Goal: Information Seeking & Learning: Learn about a topic

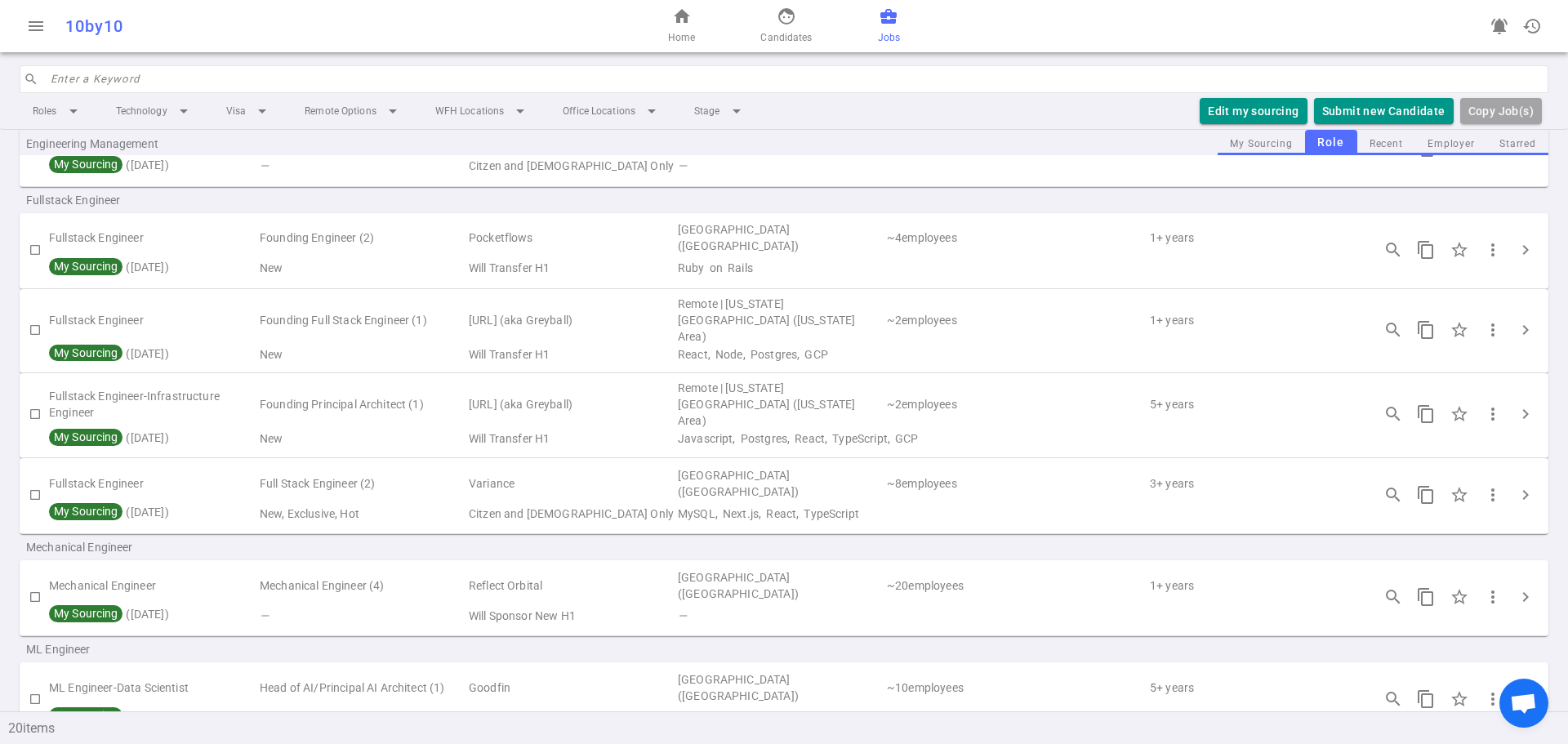
scroll to position [653, 0]
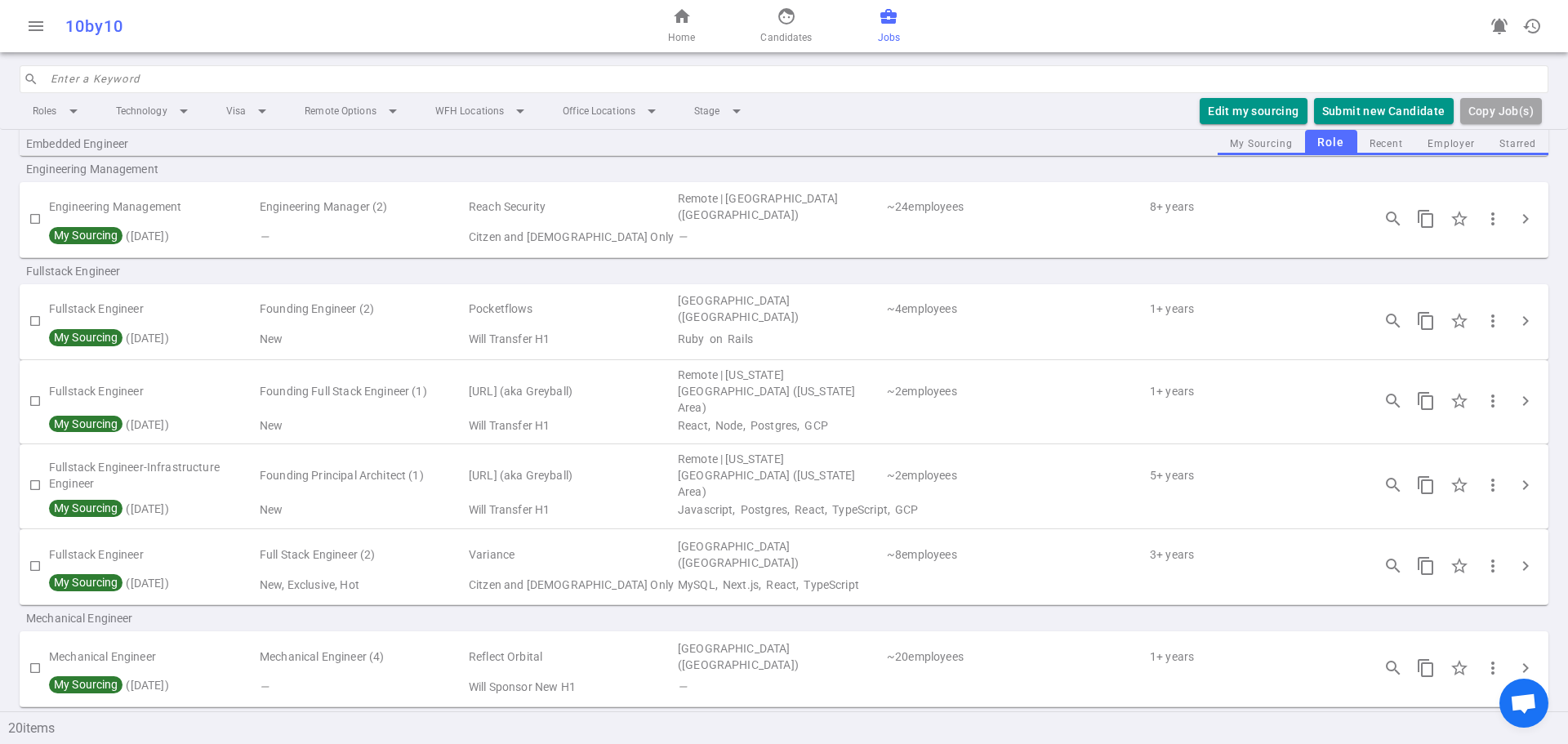
click at [986, 316] on td "~ 4 employees" at bounding box center [1016, 310] width 263 height 38
click at [1516, 318] on span "chevron_right" at bounding box center [1525, 321] width 20 height 20
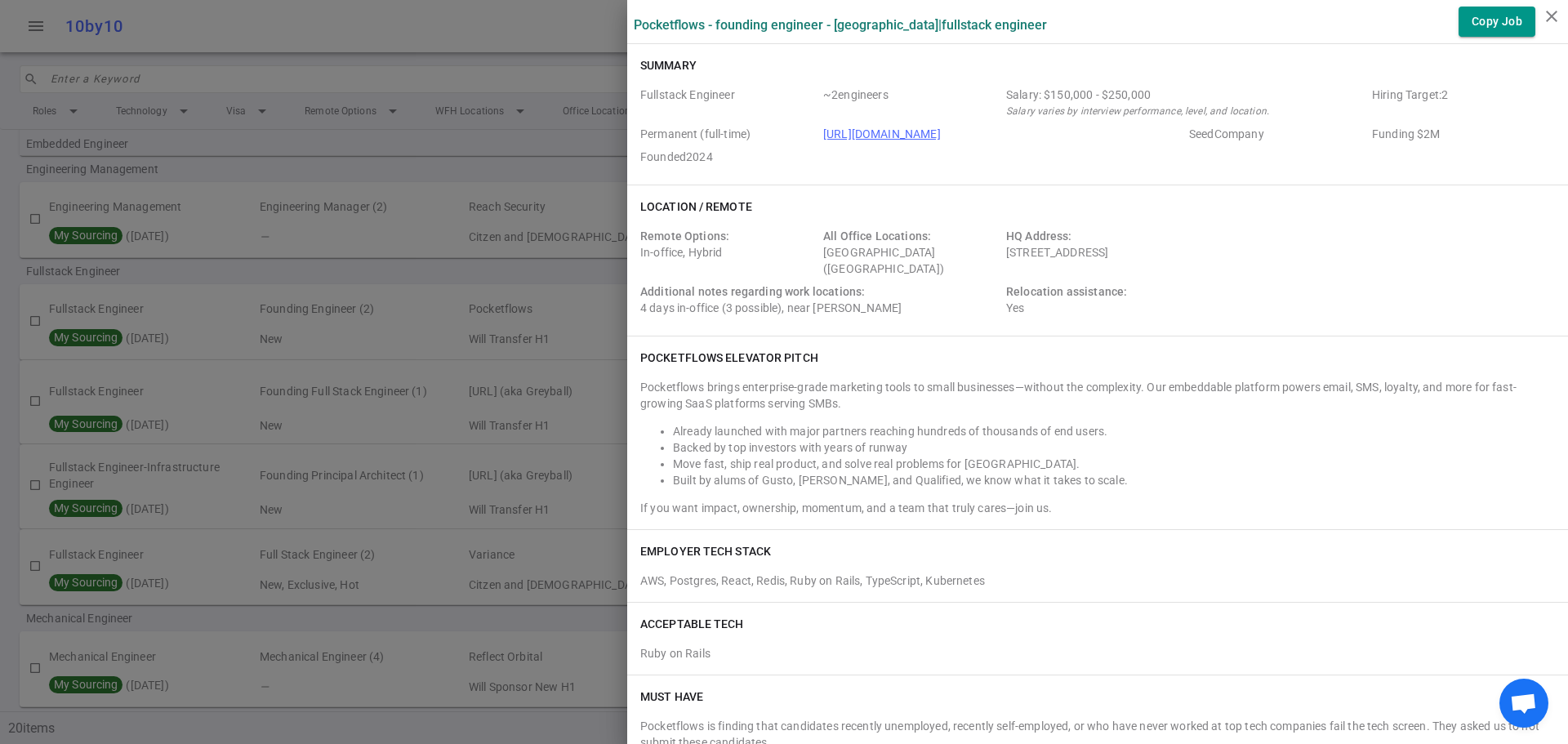
click at [930, 289] on div "Additional notes regarding work locations: 4 days in-office (3 possible), near …" at bounding box center [819, 300] width 359 height 33
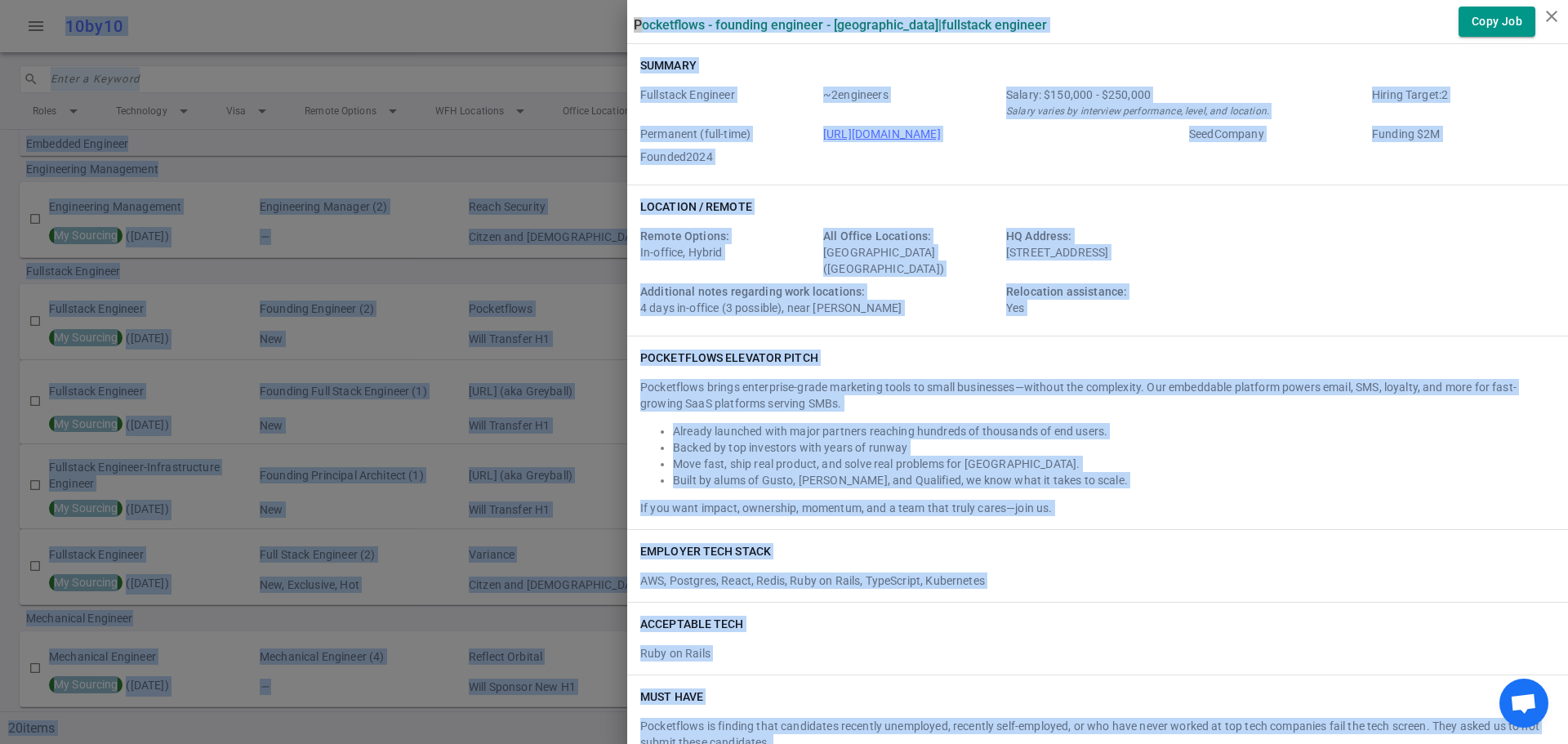
click at [931, 289] on div "Additional notes regarding work locations: 4 days in-office (3 possible), near …" at bounding box center [819, 300] width 359 height 33
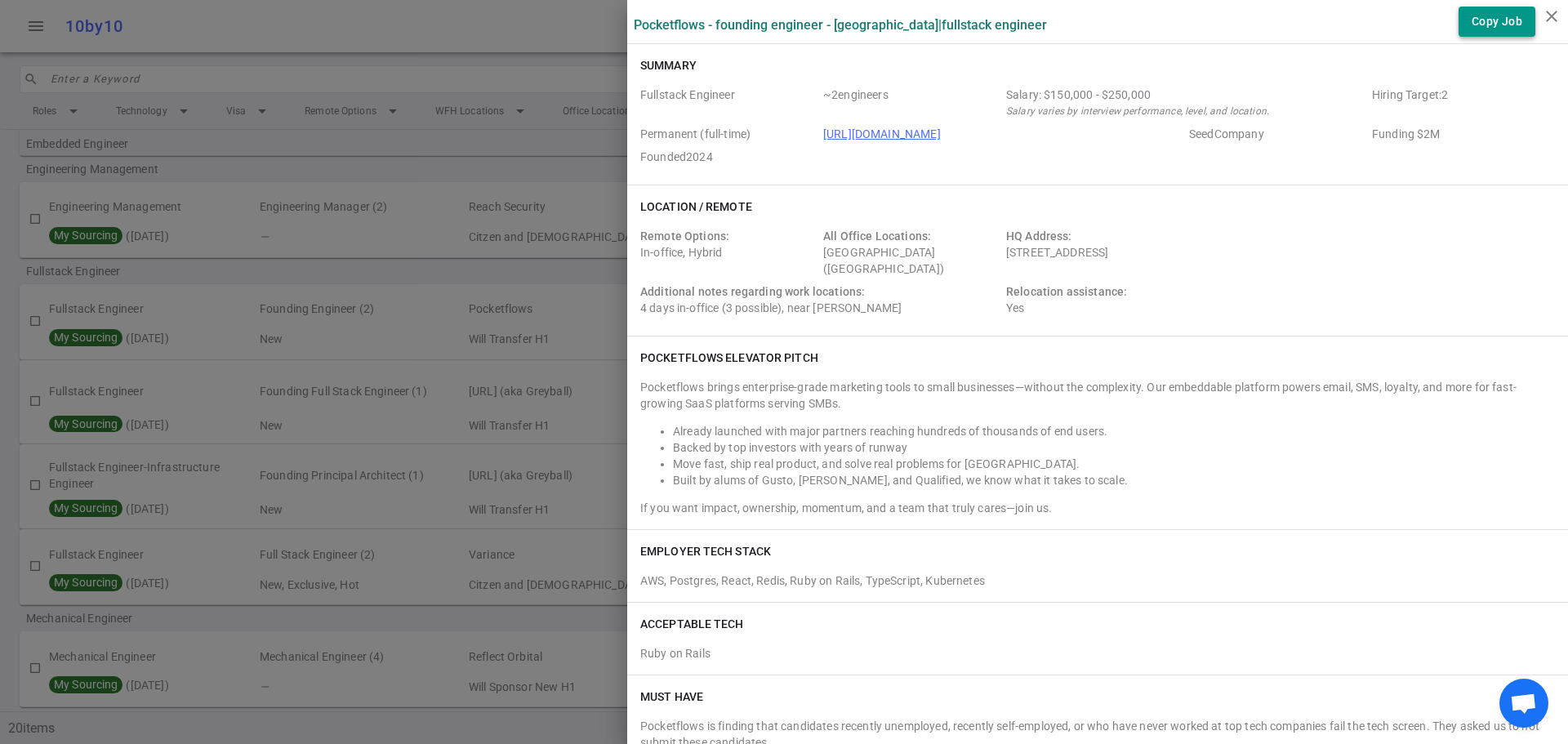
click at [1492, 22] on button "Copy Job" at bounding box center [1497, 21] width 77 height 30
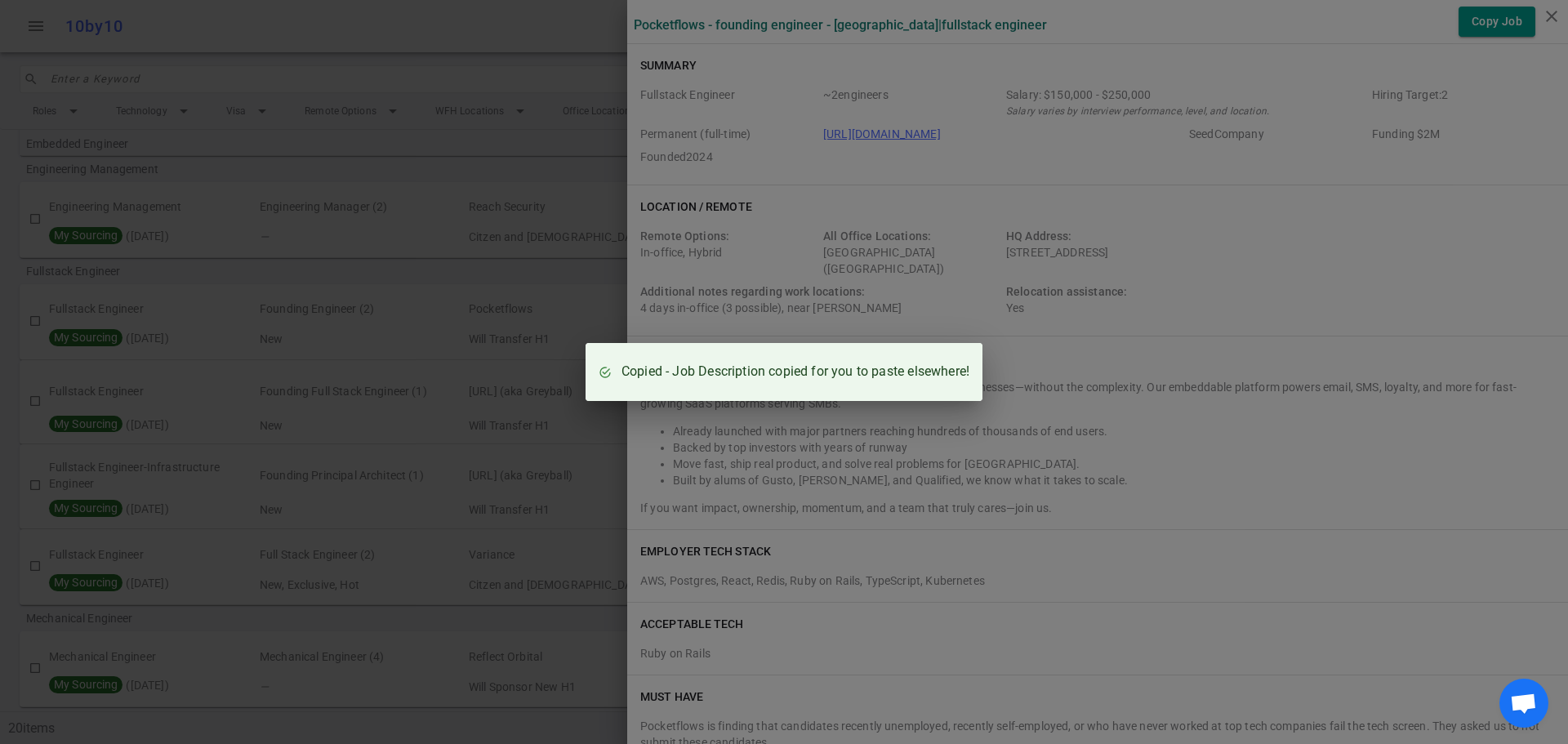
click at [870, 175] on div "Copied - Job Description copied for you to paste elsewhere!" at bounding box center [784, 372] width 1568 height 744
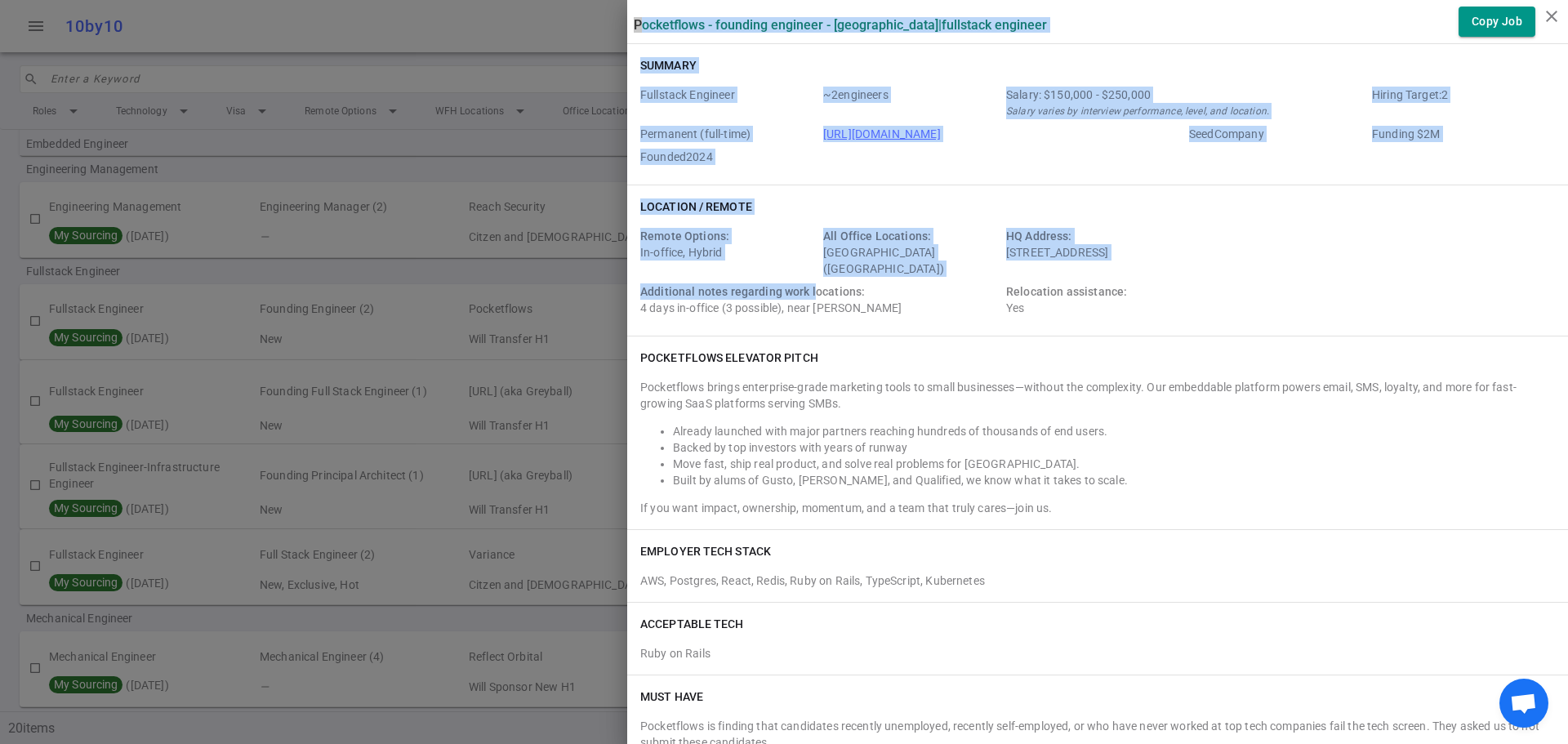
drag, startPoint x: 620, startPoint y: 17, endPoint x: 817, endPoint y: 300, distance: 344.8
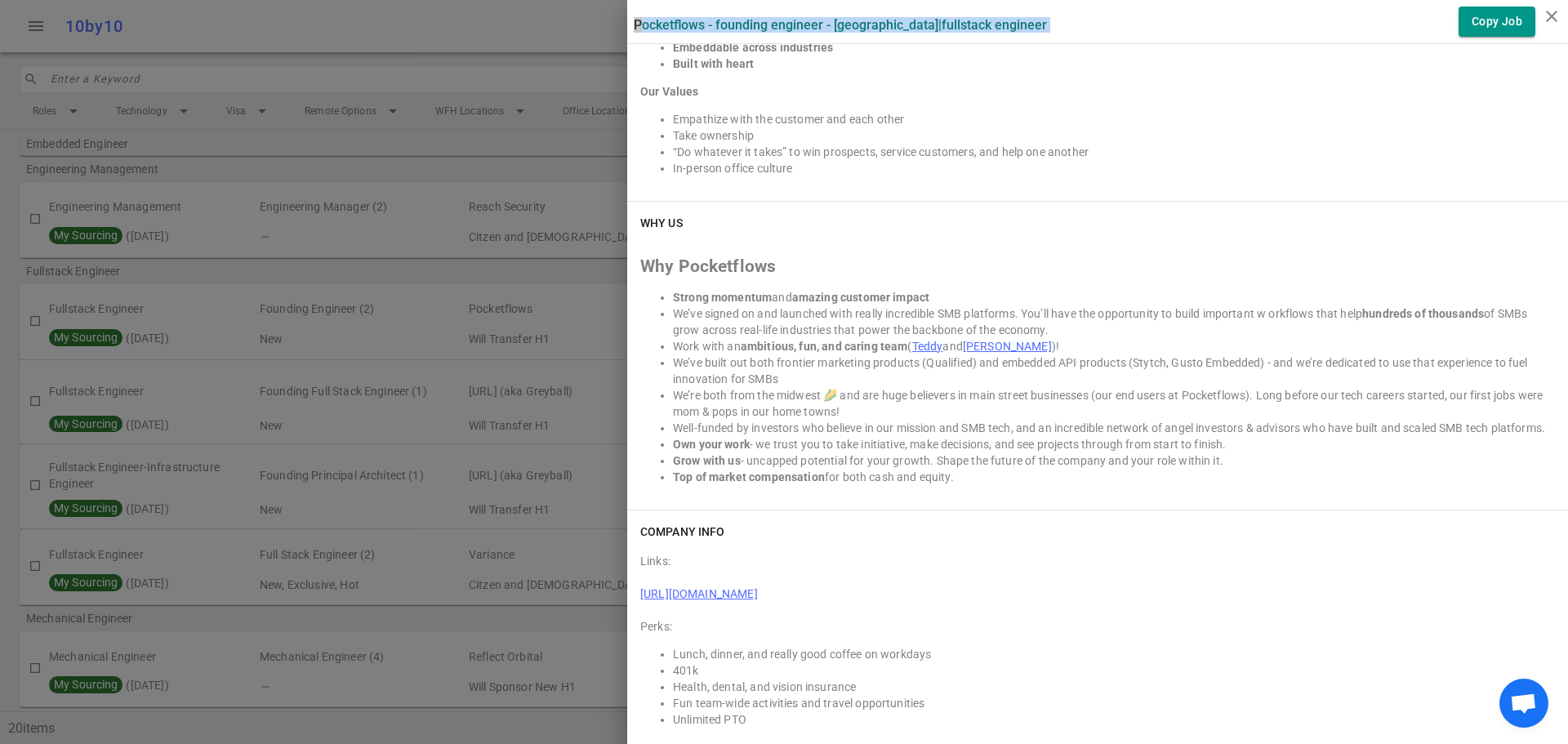
scroll to position [3322, 0]
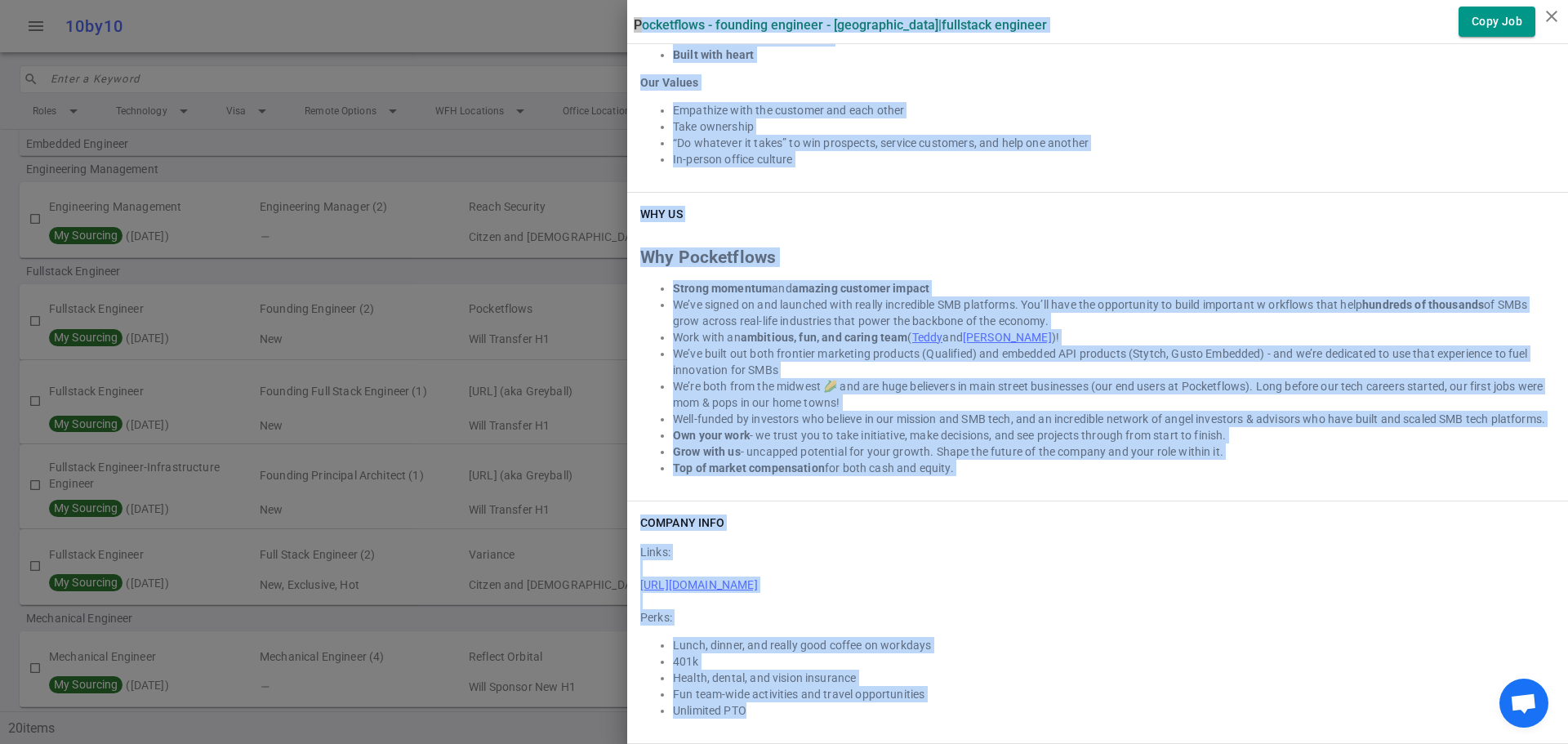
click at [794, 716] on li "Unlimited PTO" at bounding box center [1114, 711] width 882 height 16
copy div "Pocketflows - Founding Engineer - San Francisco | Fullstack Engineer Copy Job S…"
click at [1108, 364] on li "We’ve built out both frontier marketing products (Qualified) and embedded API p…" at bounding box center [1114, 362] width 882 height 33
click at [1118, 376] on li "We’ve built out both frontier marketing products (Qualified) and embedded API p…" at bounding box center [1114, 362] width 882 height 33
click at [980, 306] on li "We’ve signed on and launched with really incredible SMB platforms. You’ll have …" at bounding box center [1114, 313] width 882 height 33
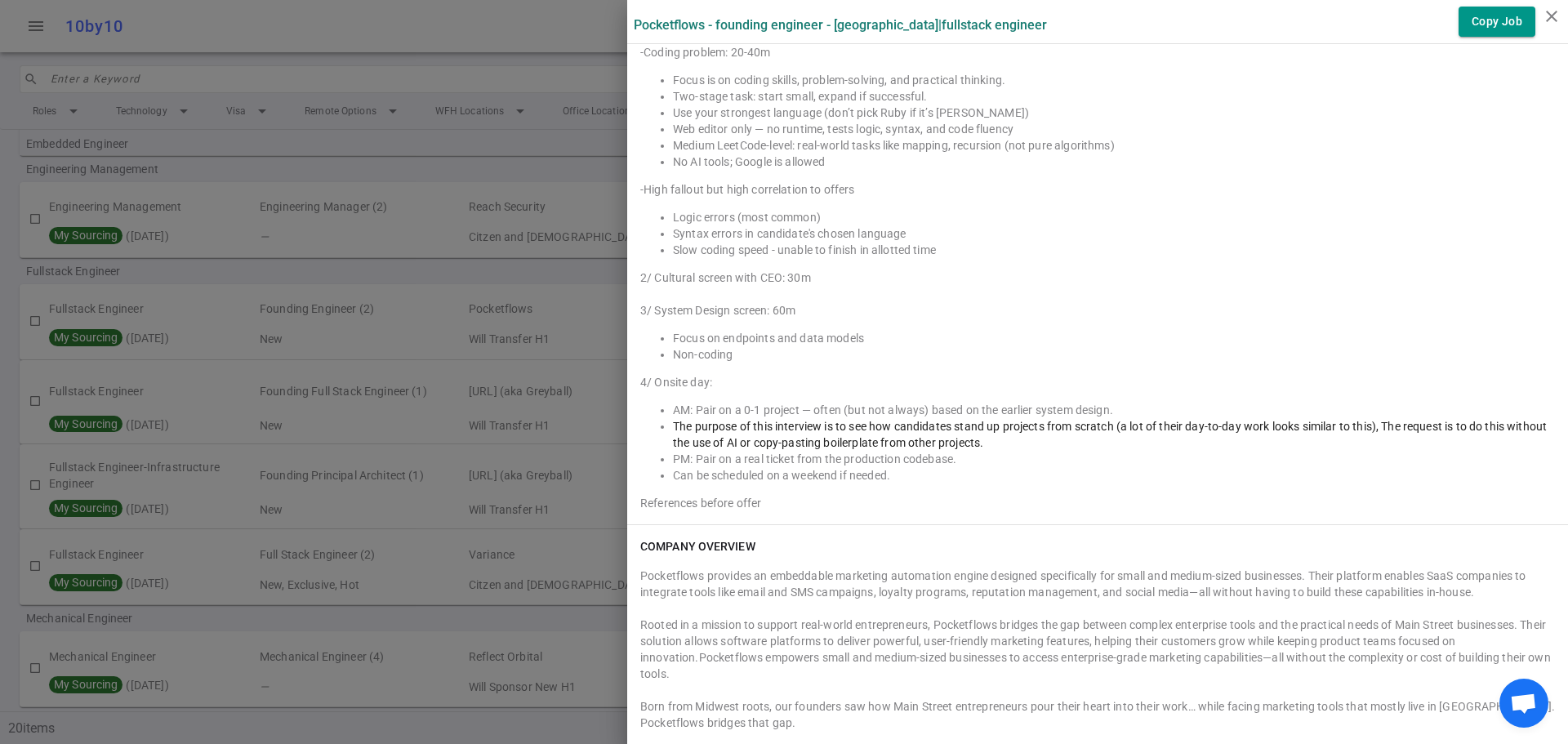
scroll to position [2695, 0]
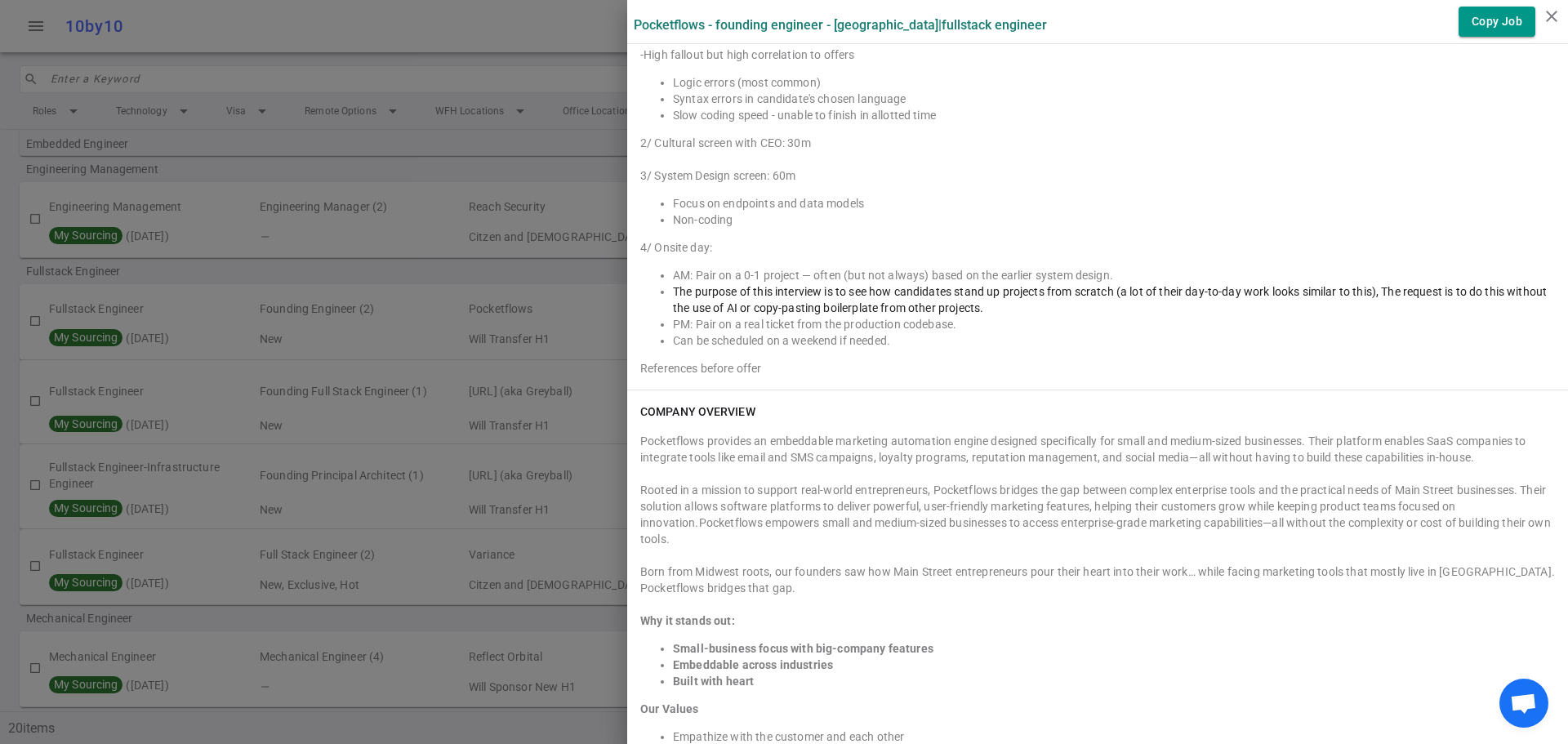
click at [519, 153] on div at bounding box center [784, 372] width 1568 height 744
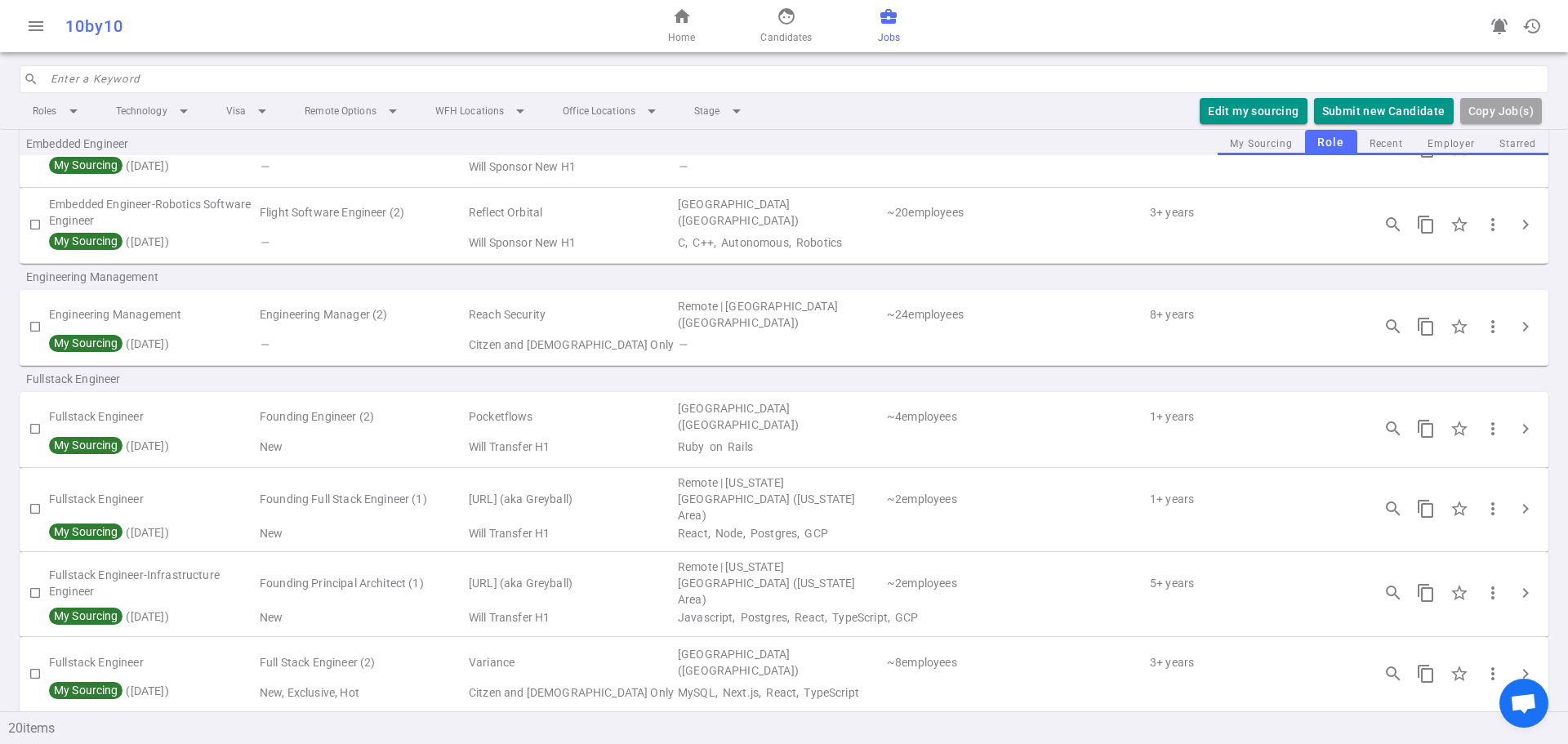
scroll to position [572, 0]
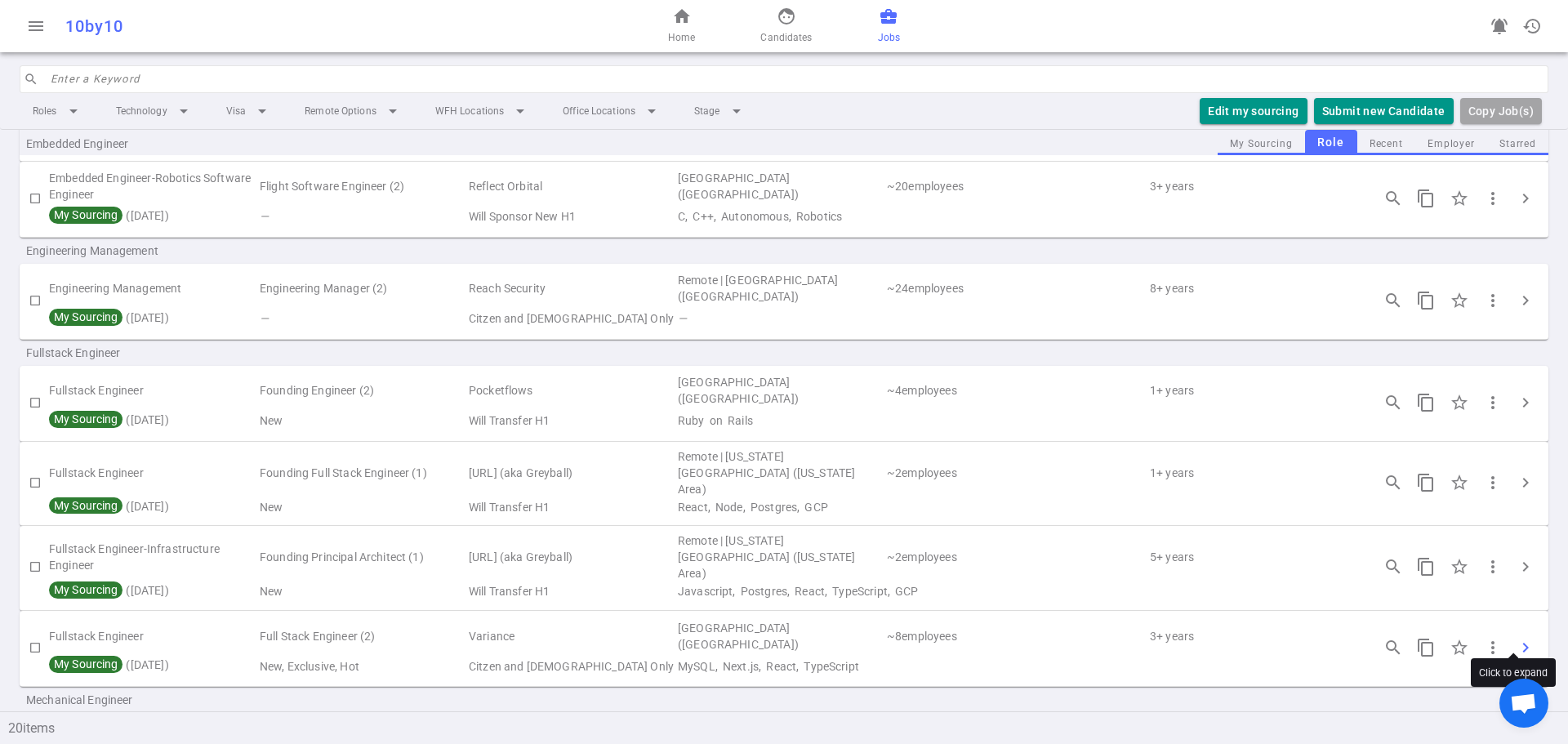
click at [1516, 638] on span "chevron_right" at bounding box center [1525, 648] width 20 height 20
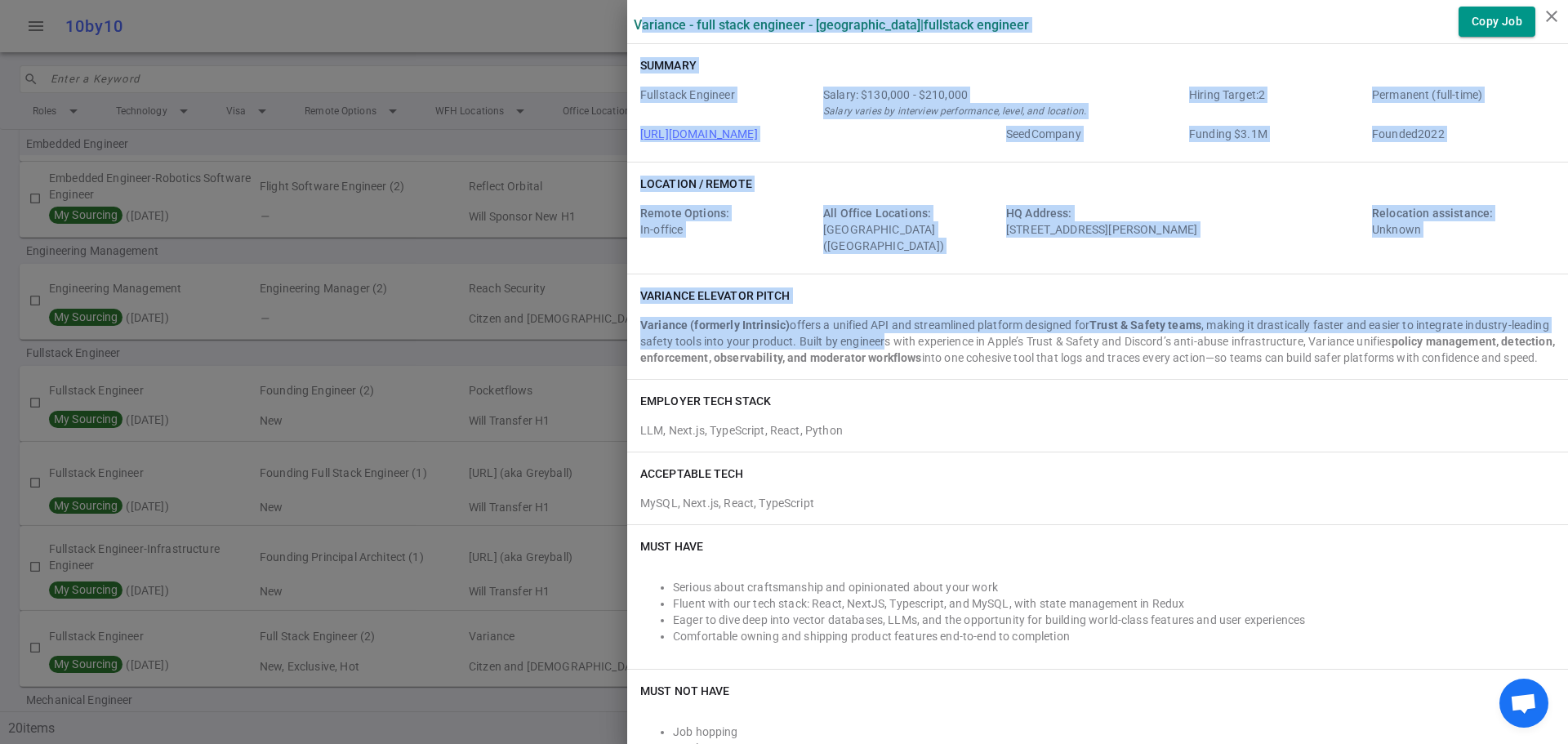
drag, startPoint x: 625, startPoint y: 22, endPoint x: 912, endPoint y: 389, distance: 465.9
click at [836, 124] on div "Fullstack Engineer Salary: $130,000 - $210,000 Salary varies by interview perfo…" at bounding box center [1097, 118] width 915 height 62
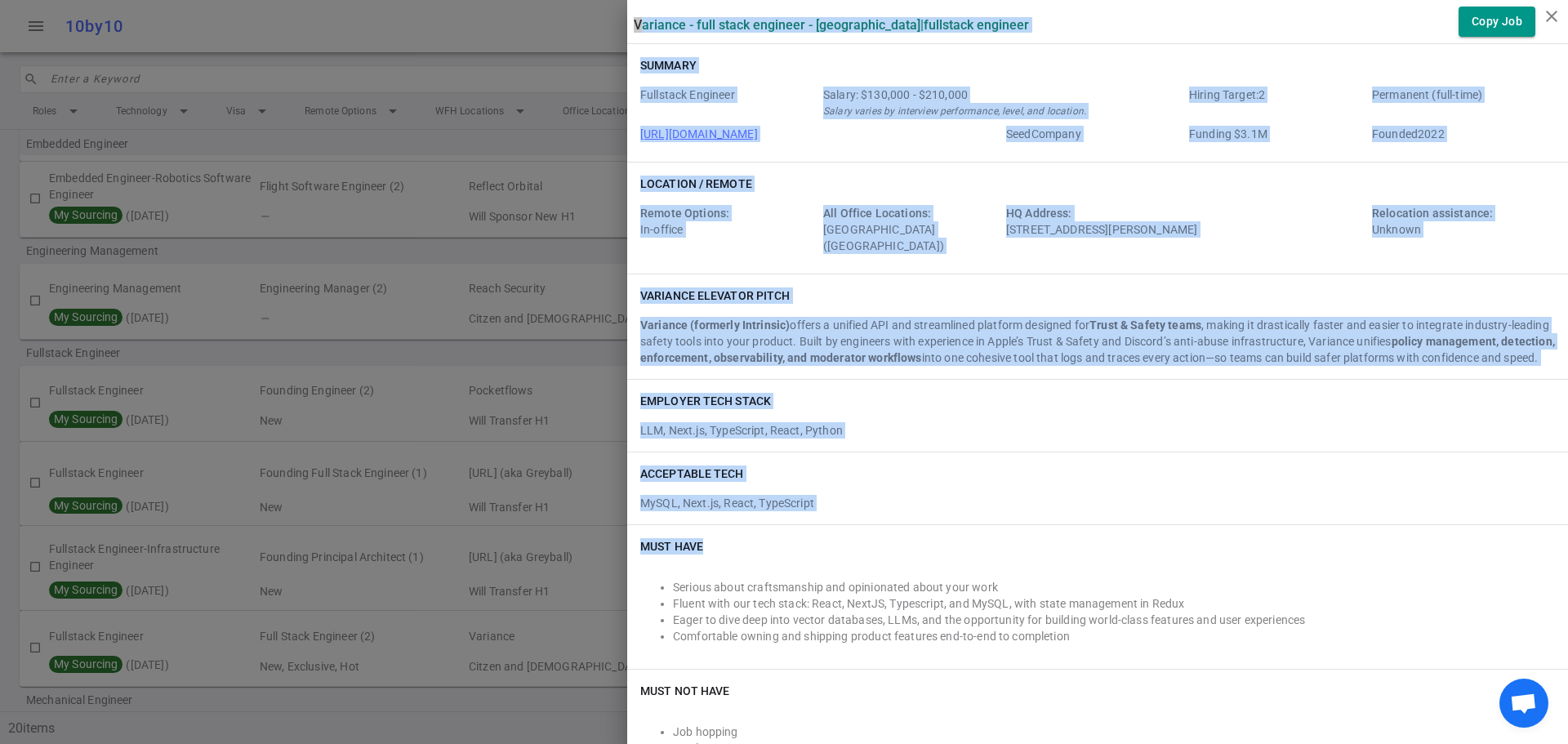
drag, startPoint x: 622, startPoint y: 24, endPoint x: 819, endPoint y: 635, distance: 642.0
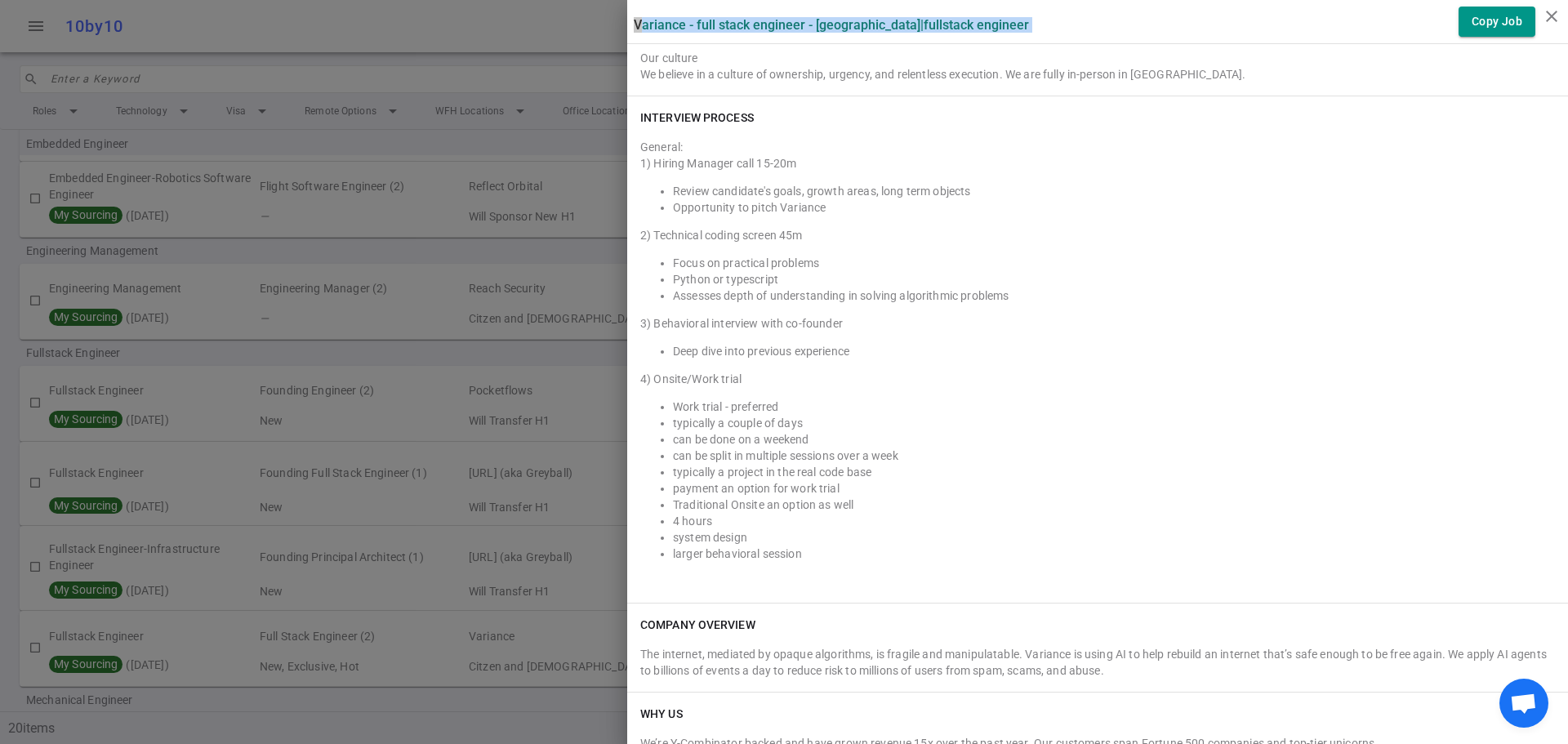
scroll to position [1831, 0]
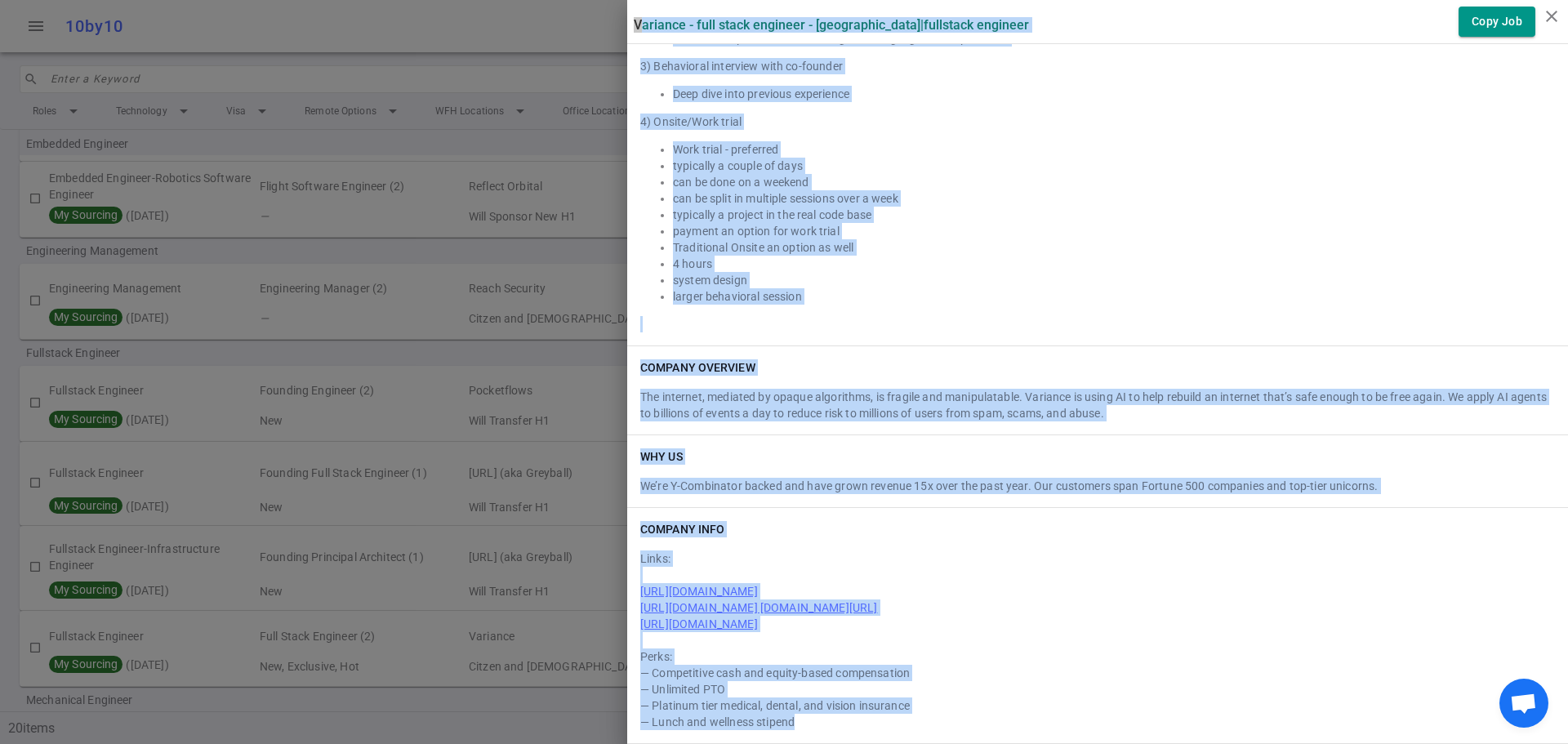
click at [818, 717] on div "— Lunch and wellness stipend" at bounding box center [1097, 722] width 915 height 16
copy div "Loremips - Dolo Sitam Consecte - Adi Elitseddo | Eiusmodte Incididu Utla Etd Ma…"
click at [1108, 259] on li "4 hours" at bounding box center [1114, 263] width 882 height 16
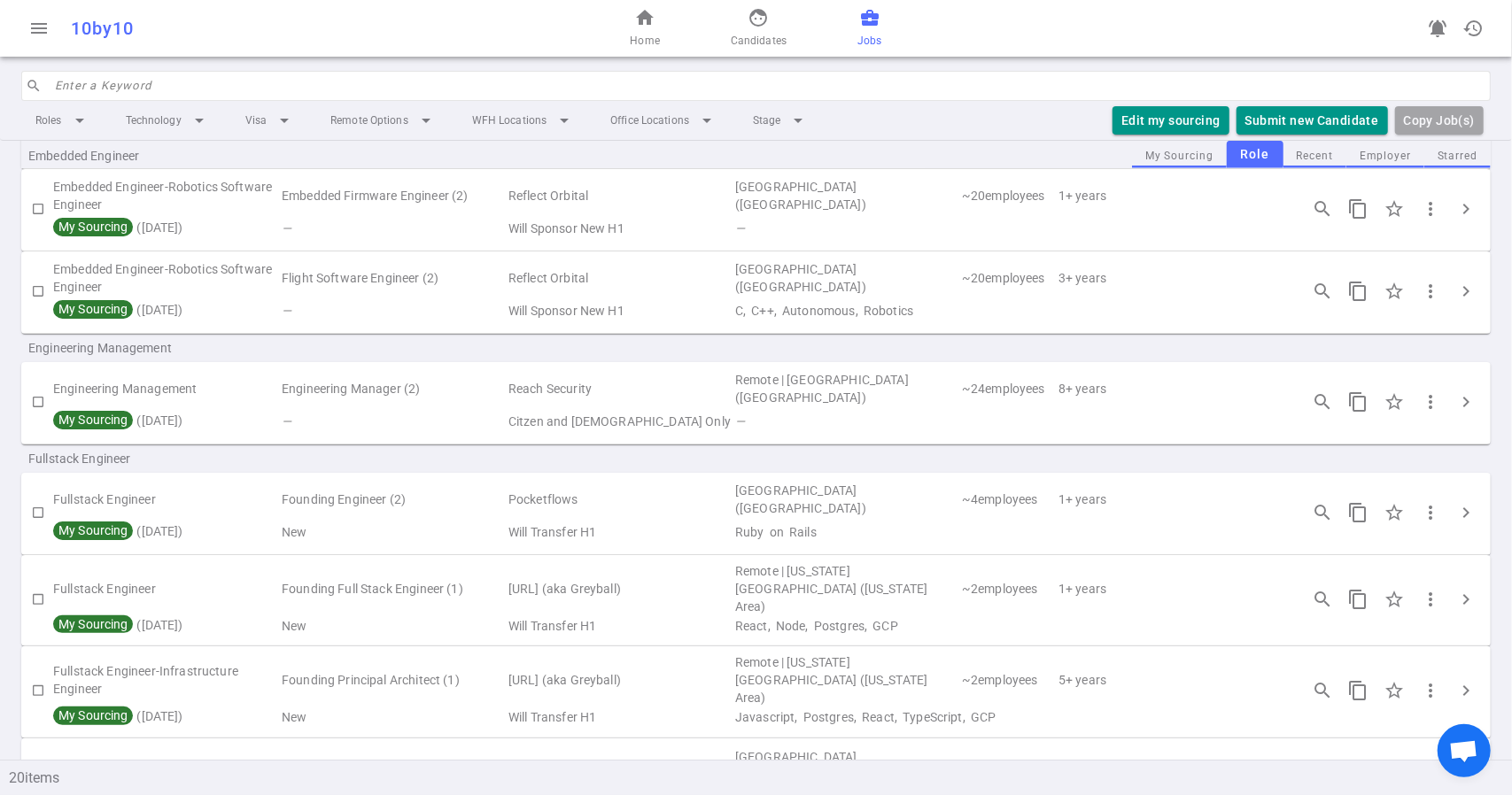
scroll to position [620, 0]
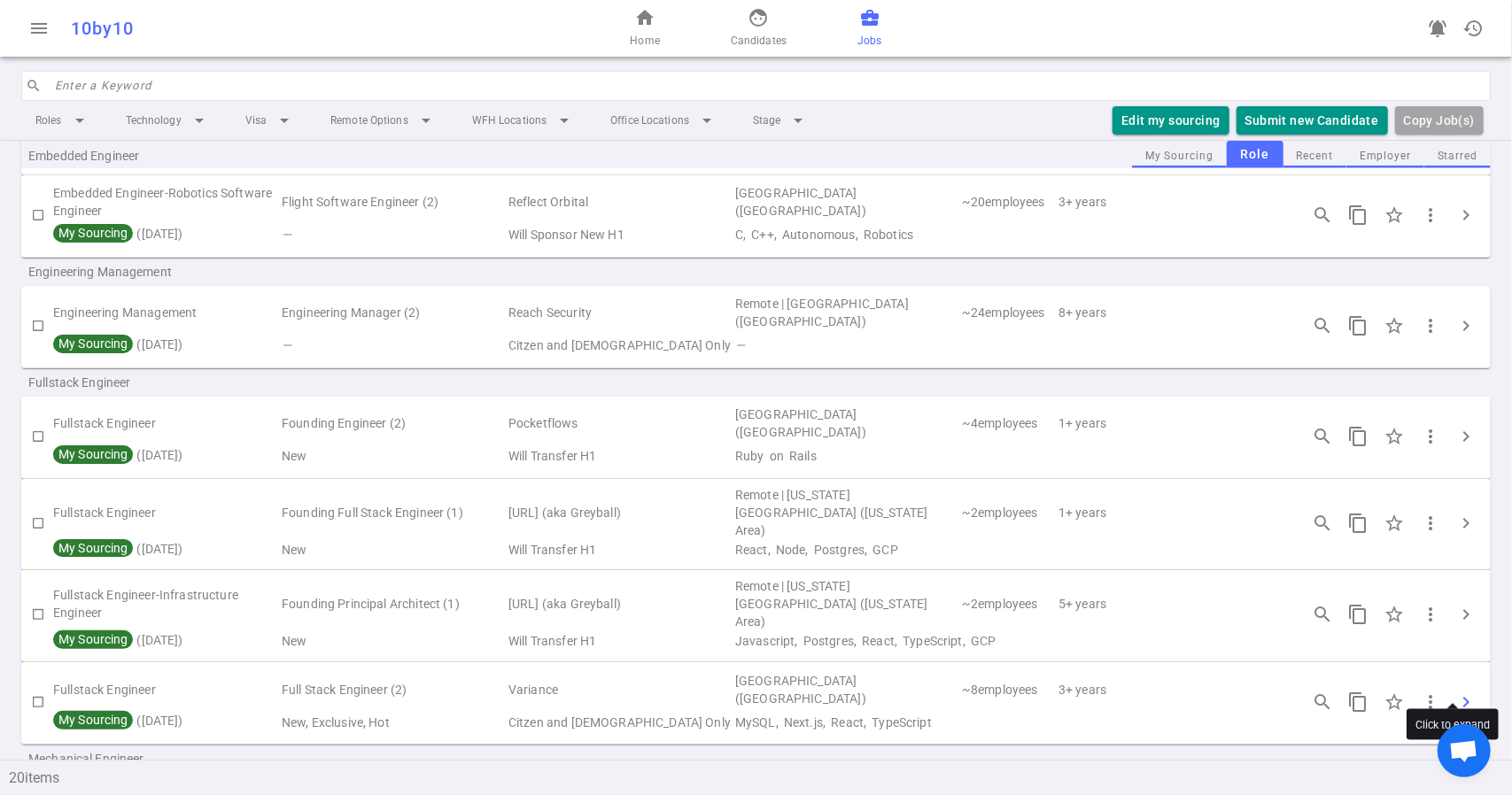
click at [1456, 692] on span "chevron_right" at bounding box center [1467, 703] width 22 height 22
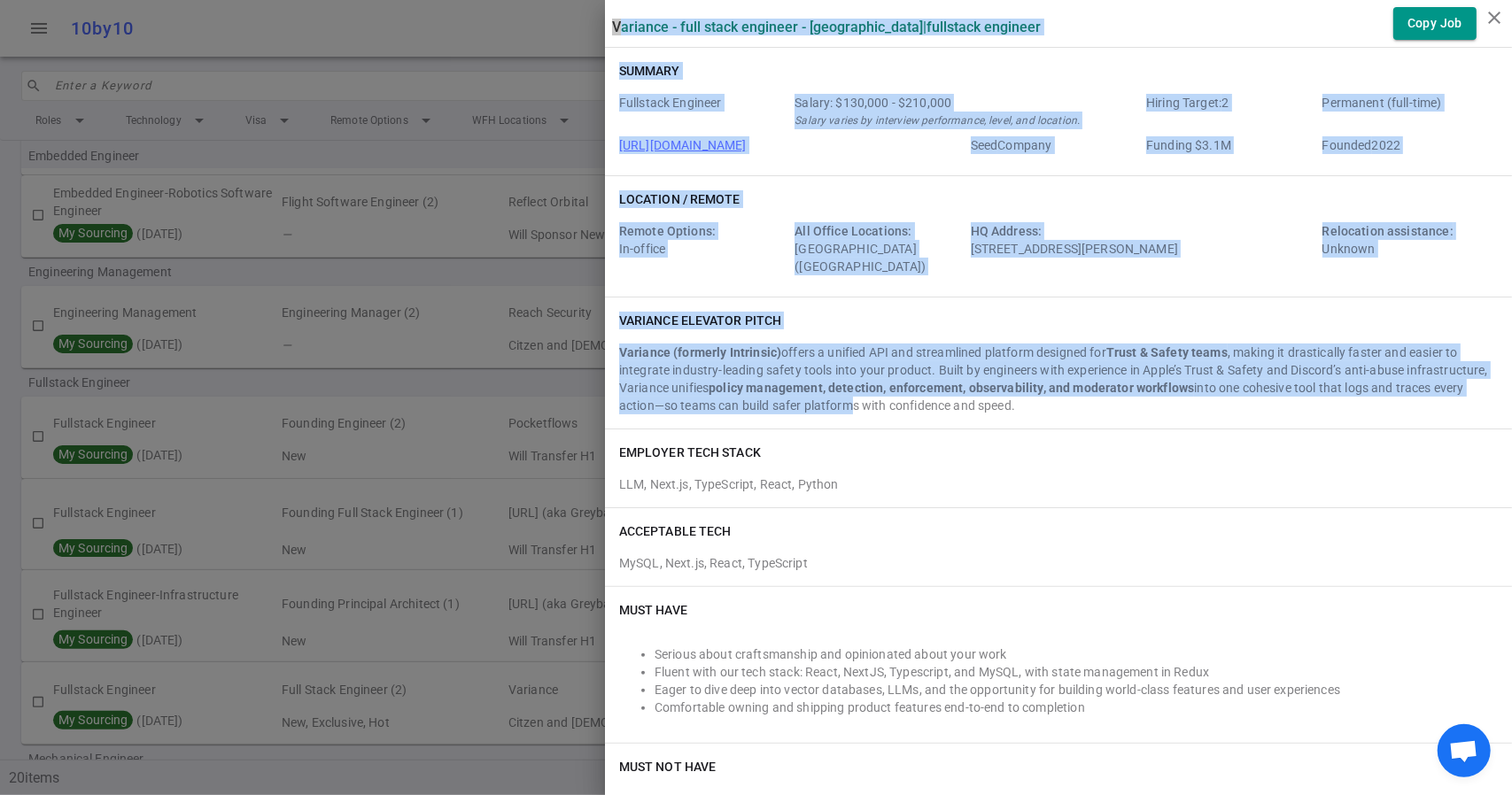
drag, startPoint x: 598, startPoint y: 27, endPoint x: 854, endPoint y: 501, distance: 538.7
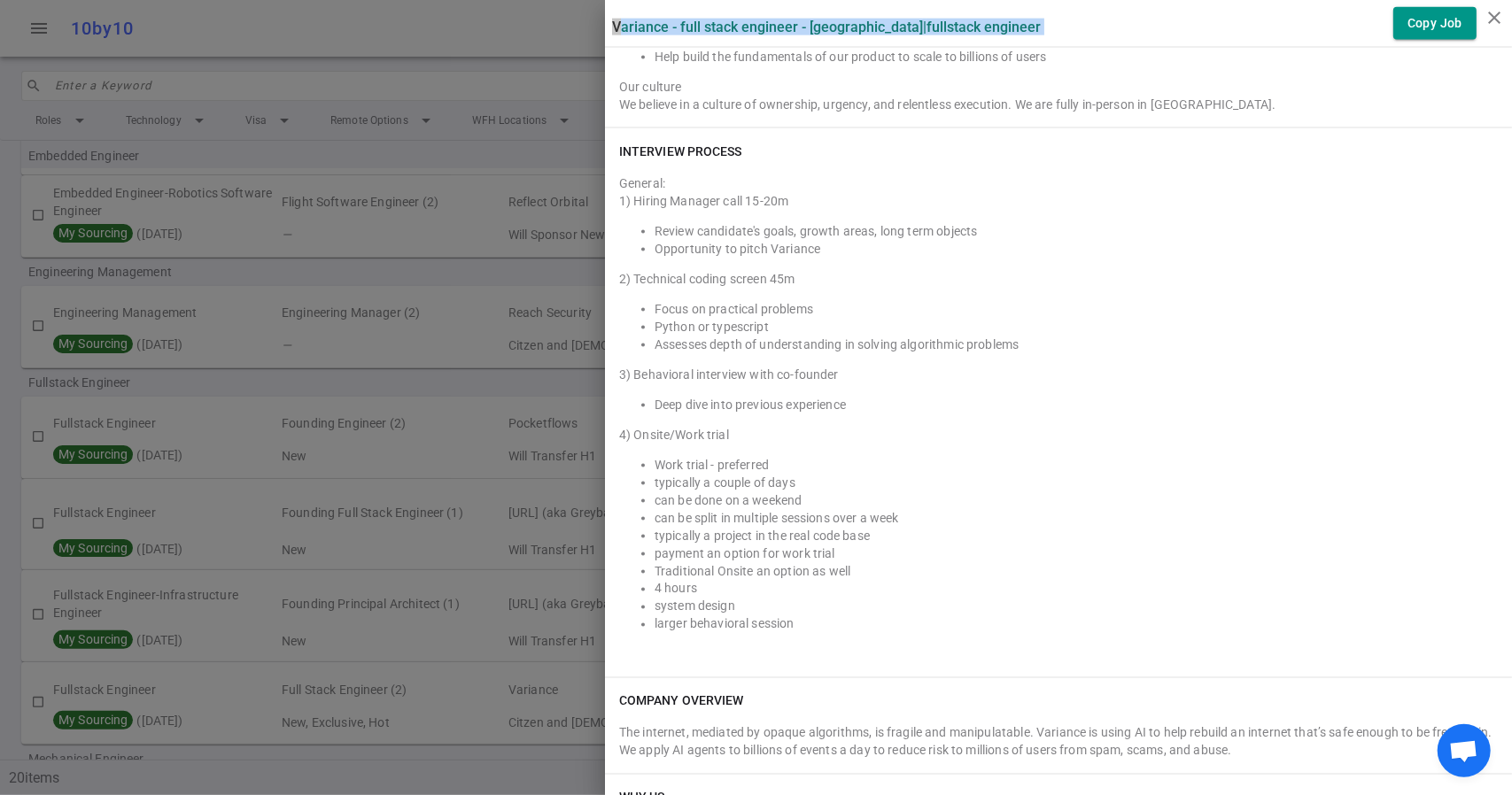
scroll to position [2010, 0]
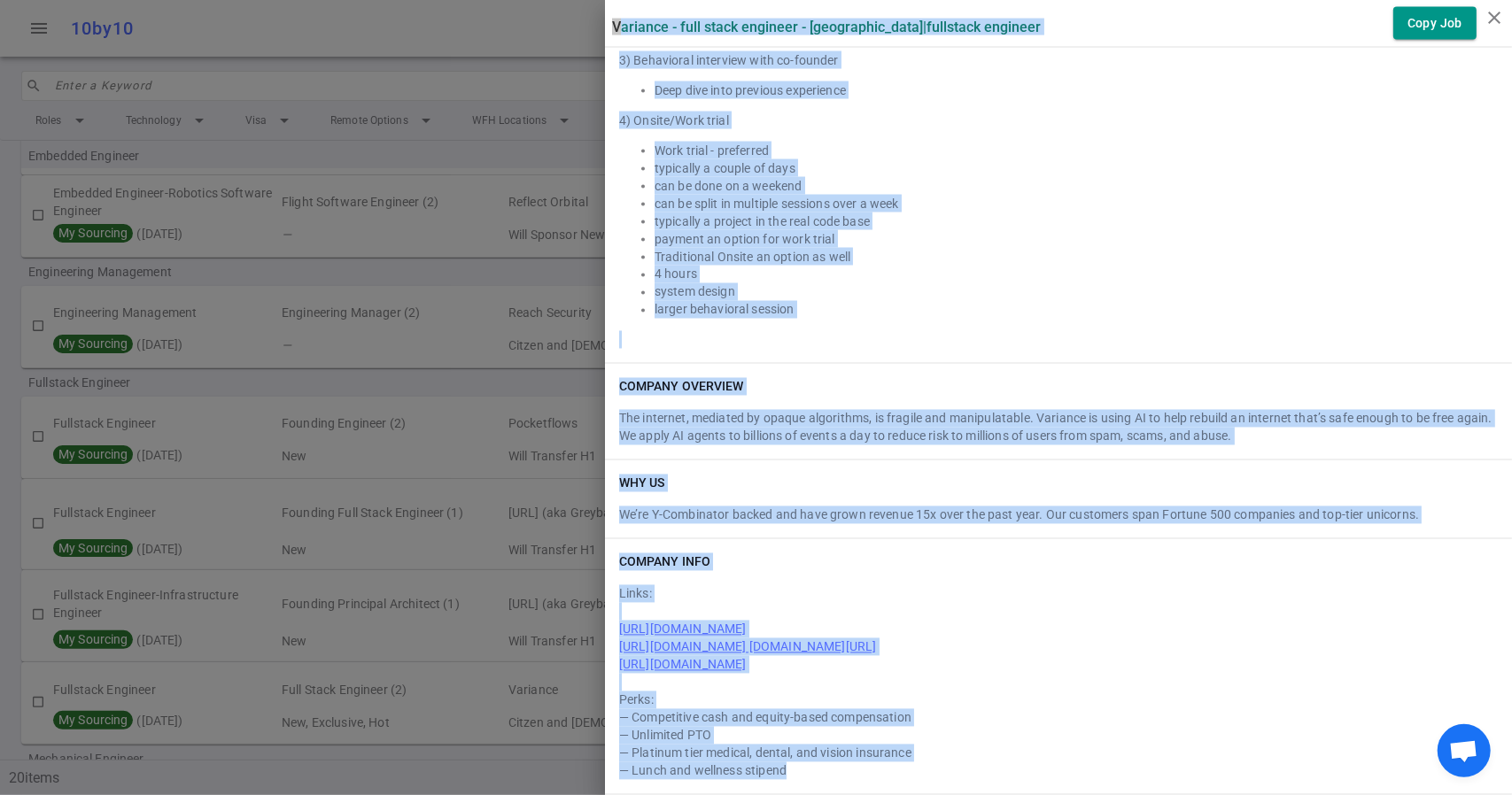
click at [858, 773] on div "— Lunch and wellness stipend" at bounding box center [1058, 771] width 879 height 18
copy div "Loremips - Dolo Sitam Consecte - Adi Elitseddo | Eiusmodte Incididu Utla Etd Ma…"
